Goal: Navigation & Orientation: Find specific page/section

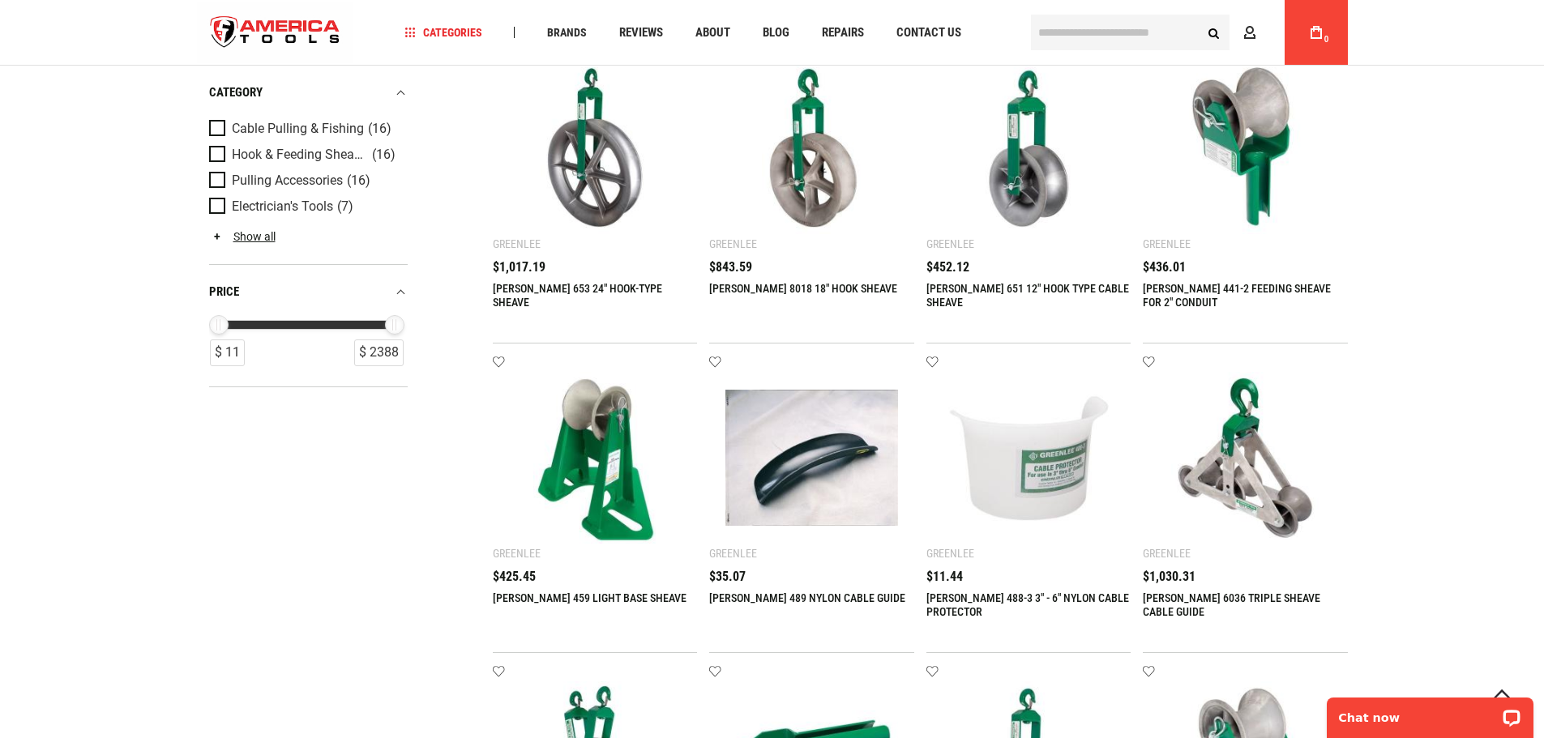
scroll to position [567, 0]
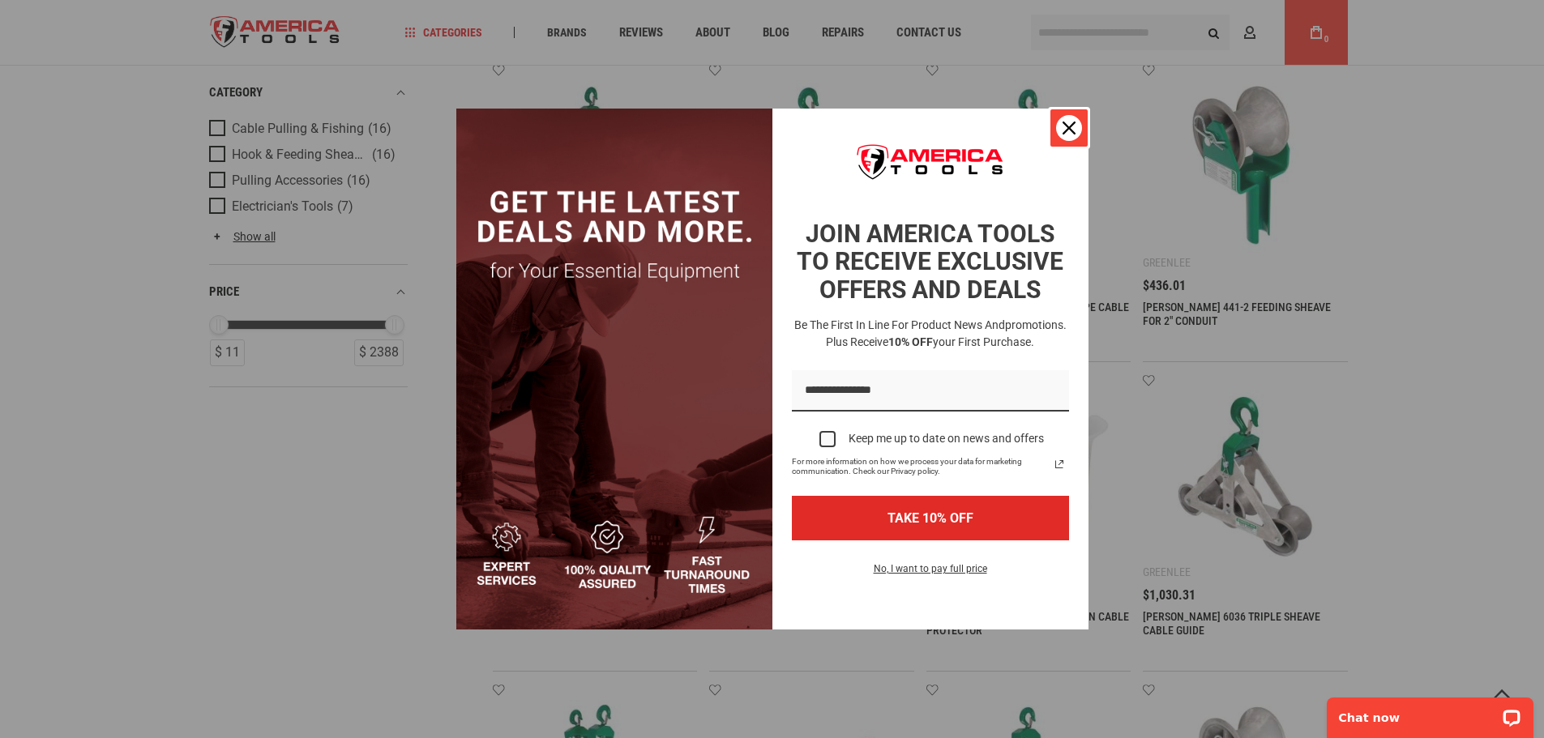
click at [1071, 130] on icon "close icon" at bounding box center [1069, 128] width 13 height 13
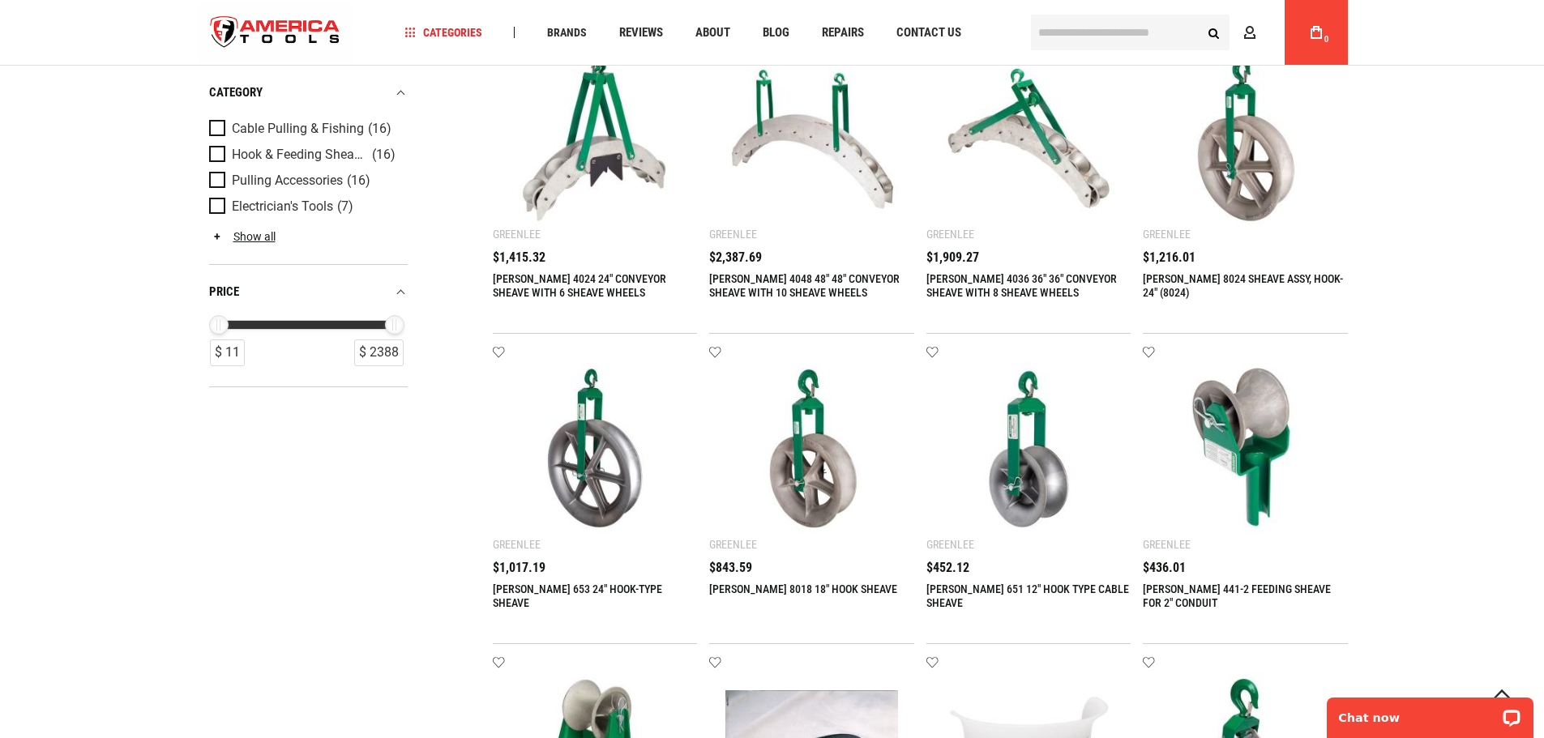
scroll to position [0, 0]
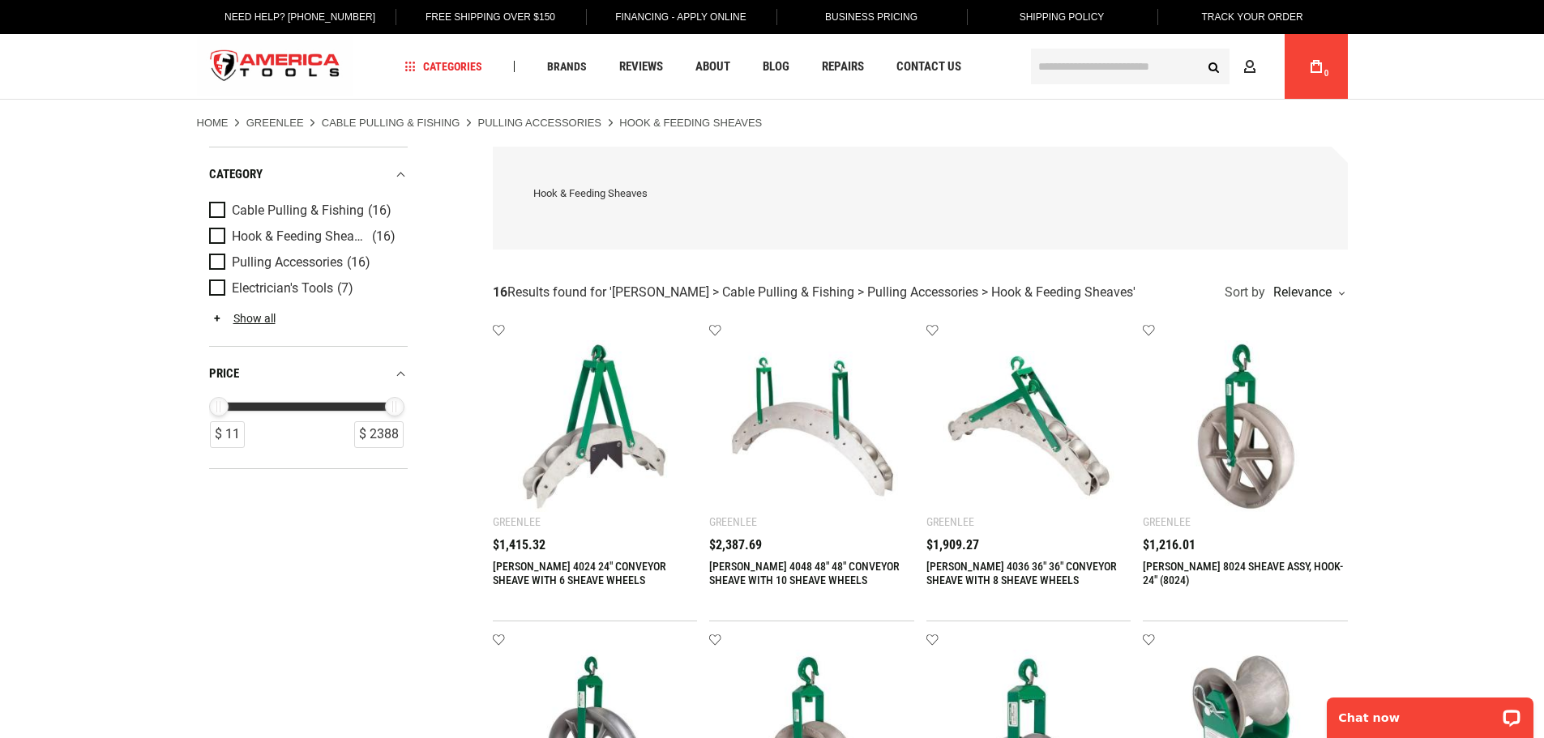
click at [1006, 572] on link "[PERSON_NAME] 4036 36" 36" CONVEYOR SHEAVE WITH 8 SHEAVE WHEELS" at bounding box center [1021, 573] width 190 height 27
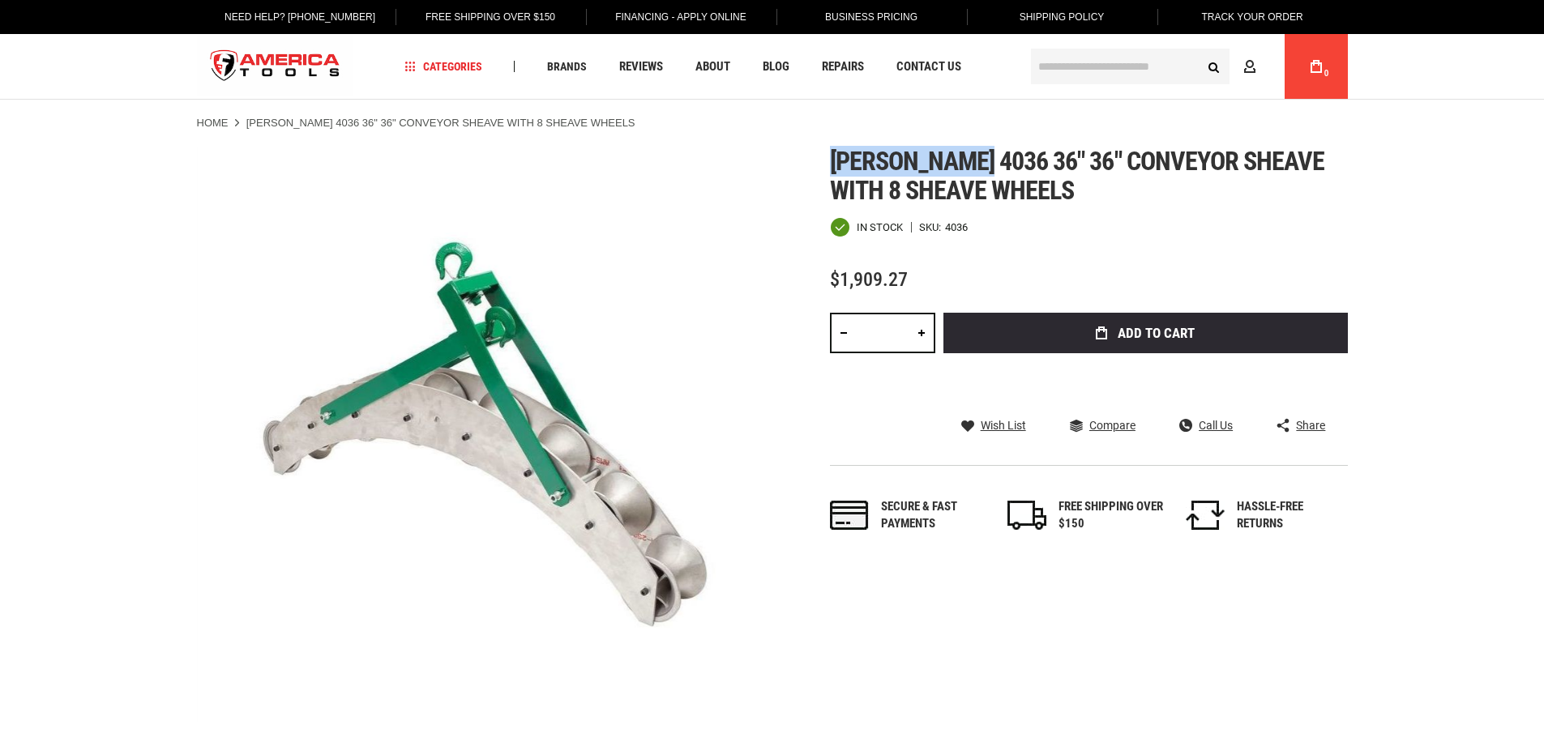
drag, startPoint x: 920, startPoint y: 153, endPoint x: 988, endPoint y: 158, distance: 68.3
click at [988, 158] on span "[PERSON_NAME] 4036 36" 36" conveyor sheave with 8 sheave wheels" at bounding box center [1077, 176] width 495 height 60
